Goal: Information Seeking & Learning: Learn about a topic

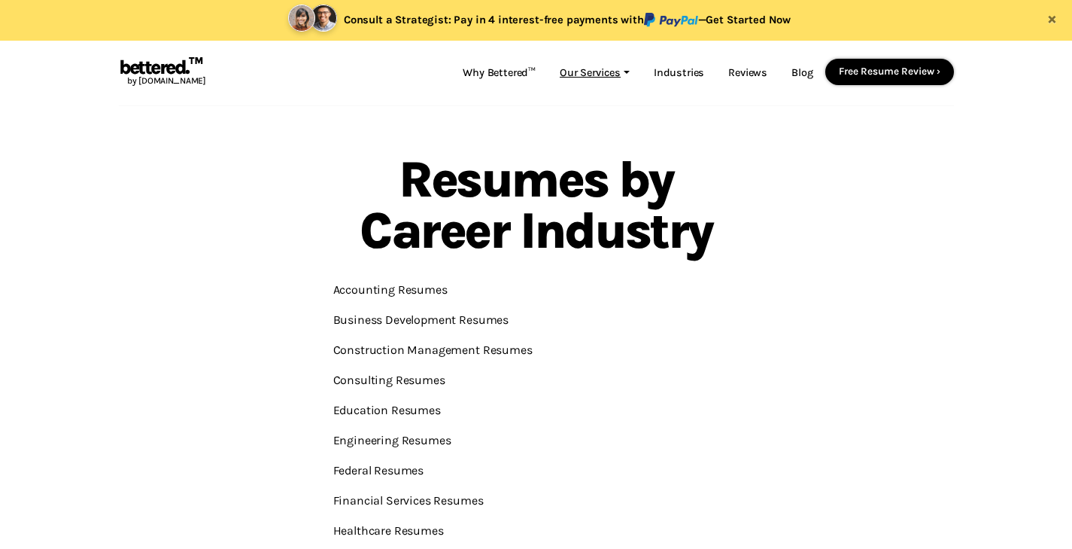
click at [626, 71] on link "Our Services" at bounding box center [595, 73] width 94 height 29
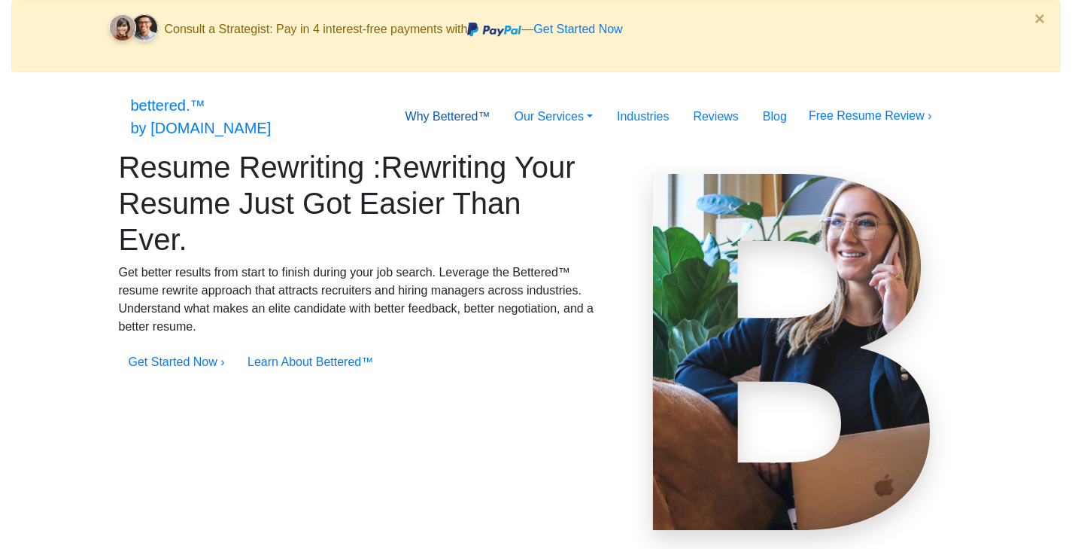
click at [491, 102] on link "Why Bettered™" at bounding box center [448, 117] width 109 height 30
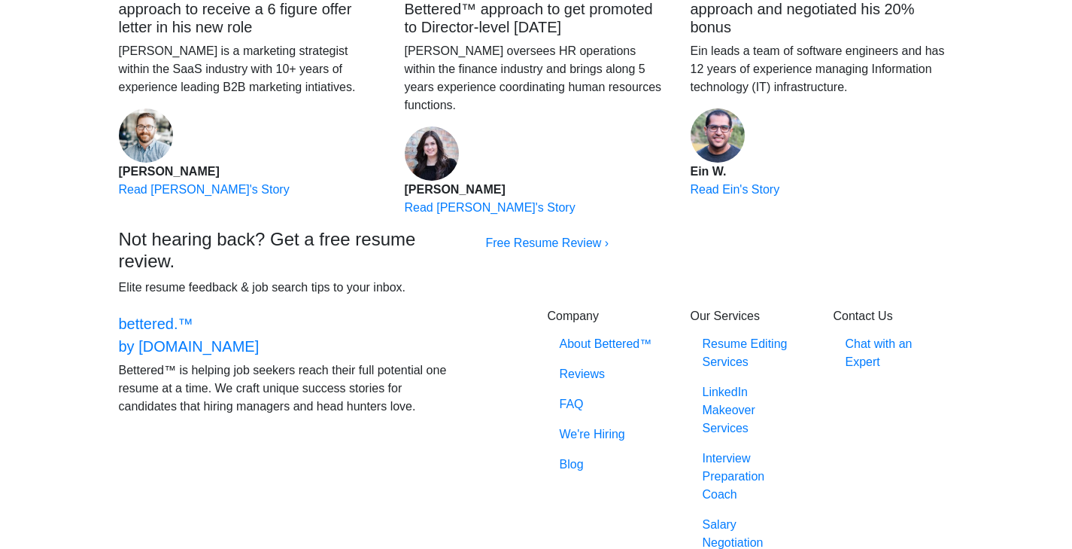
scroll to position [1687, 0]
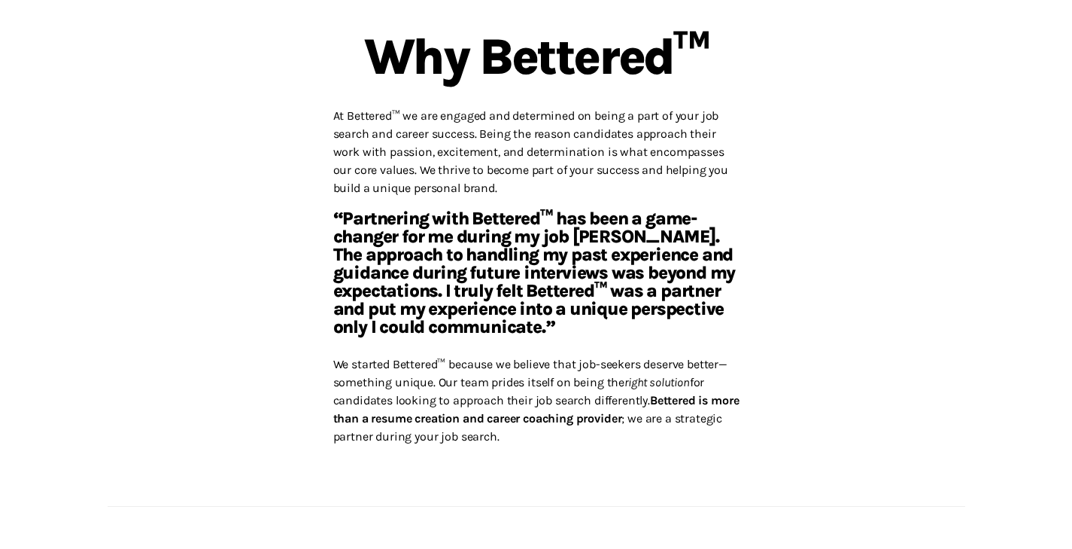
scroll to position [190, 0]
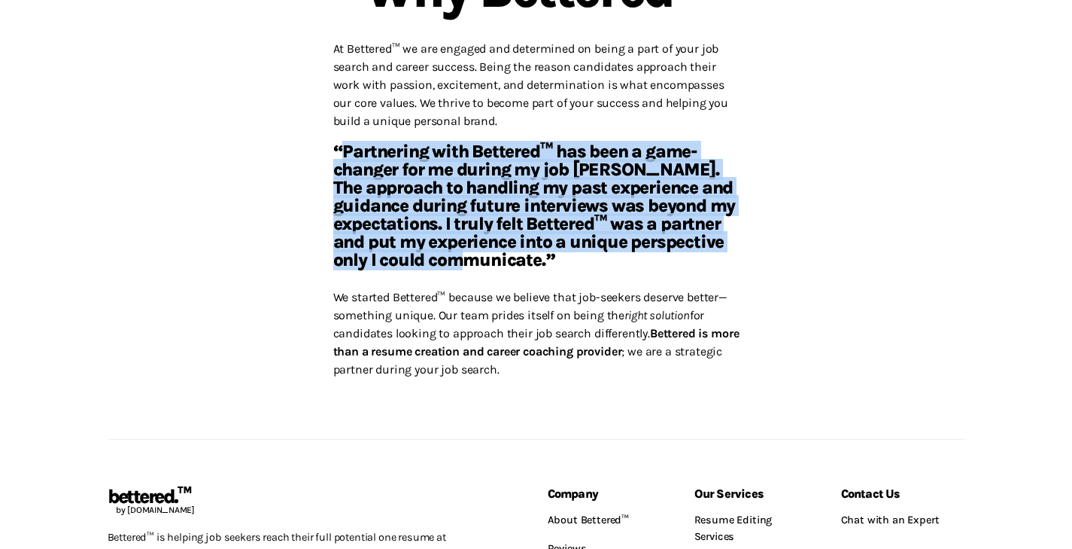
drag, startPoint x: 546, startPoint y: 263, endPoint x: 340, endPoint y: 153, distance: 234.0
click at [339, 153] on h5 "“Partnering with Bettered™ has been a game-changer for me during my job [PERSON…" at bounding box center [536, 212] width 406 height 140
copy h5 "Partnering with Bettered™ has been a game-changer for me during my job [PERSON_…"
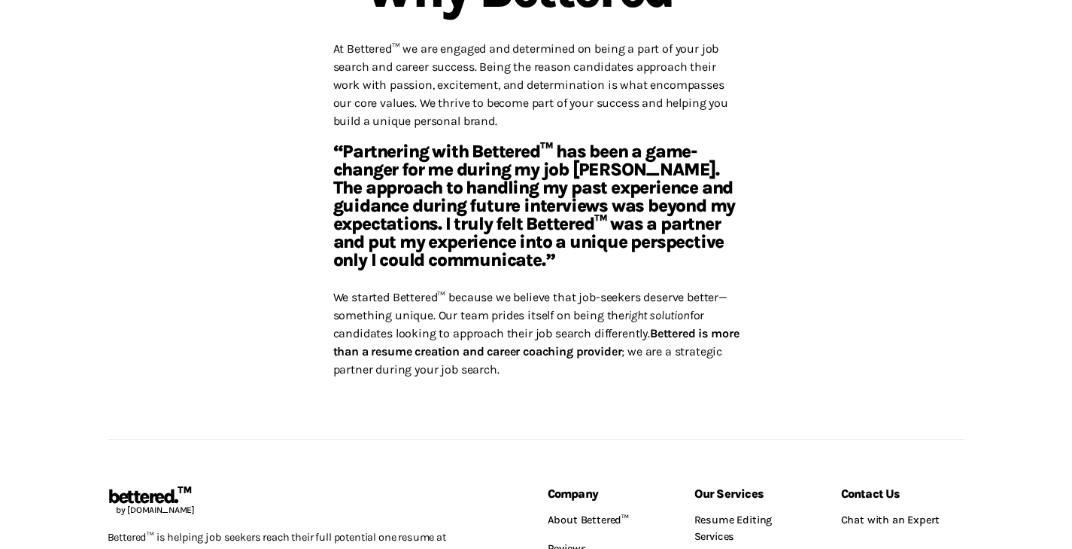
click at [369, 339] on p "We started Bettered™ because we believe that job-seekers deserve better—somethi…" at bounding box center [536, 333] width 406 height 90
click at [351, 346] on strong "Bettered is more than a resume creation and career coaching provider" at bounding box center [536, 342] width 406 height 32
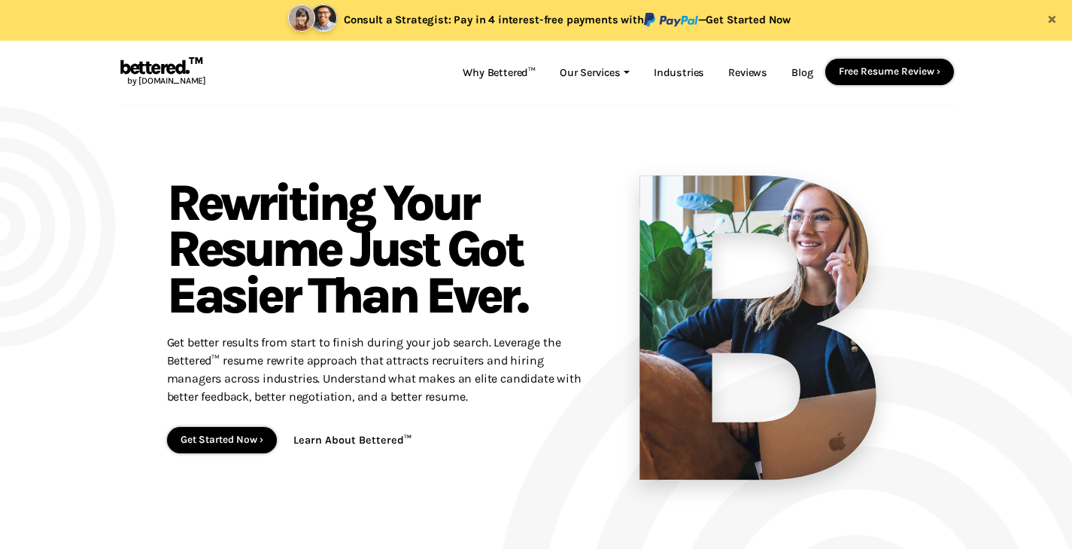
scroll to position [2287, 0]
